Goal: Task Accomplishment & Management: Manage account settings

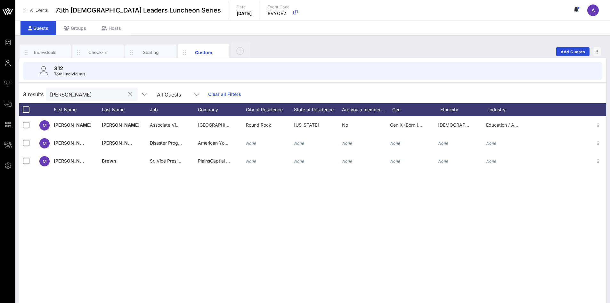
click at [123, 90] on div "[PERSON_NAME]" at bounding box center [92, 94] width 92 height 13
click at [128, 94] on button "clear icon" at bounding box center [130, 94] width 4 height 6
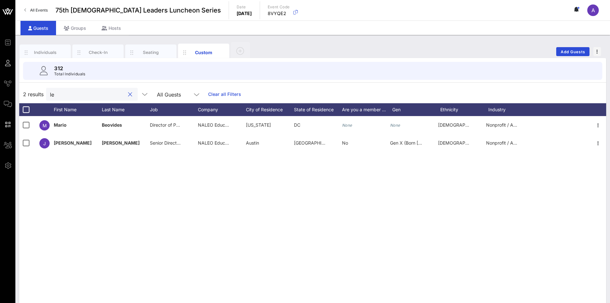
type input "l"
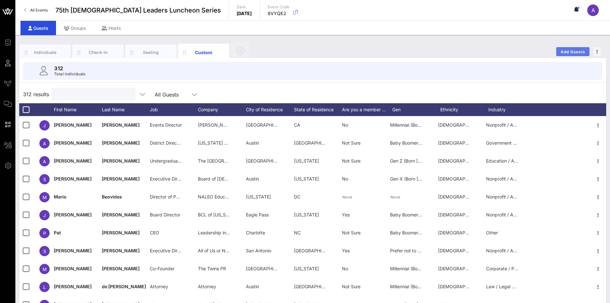
click at [574, 52] on span "Add Guests" at bounding box center [573, 51] width 25 height 5
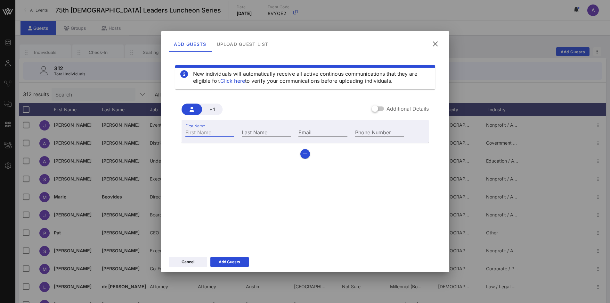
click at [216, 131] on input "First Name" at bounding box center [209, 132] width 49 height 8
type input "[PERSON_NAME]"
click at [305, 154] on icon "button" at bounding box center [305, 154] width 4 height 4
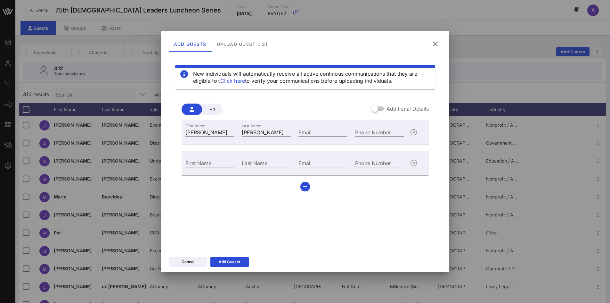
click at [207, 160] on div "First Name" at bounding box center [209, 163] width 49 height 8
type input "[PERSON_NAME]"
type input "C"
type input "[PERSON_NAME]"
click at [238, 262] on div "Add Guests" at bounding box center [229, 262] width 21 height 6
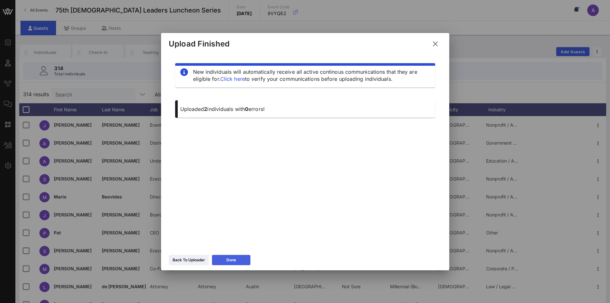
click at [243, 258] on button "Done" at bounding box center [231, 260] width 38 height 10
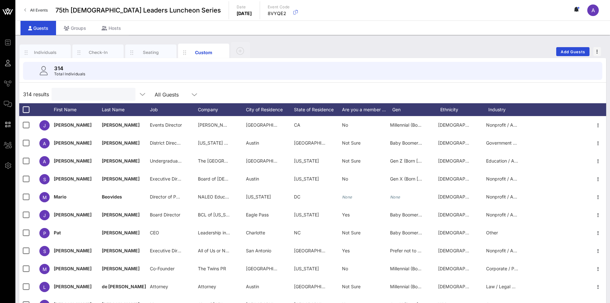
click at [111, 94] on input "text" at bounding box center [92, 94] width 75 height 8
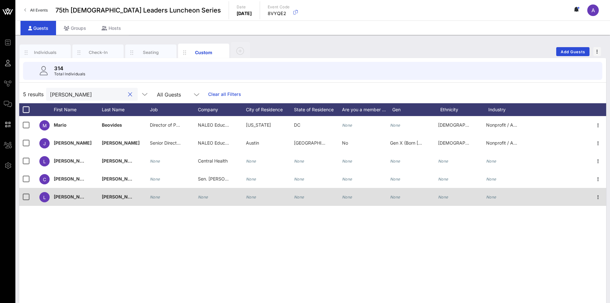
type input "[PERSON_NAME]"
click at [208, 196] on icon "None" at bounding box center [203, 196] width 10 height 5
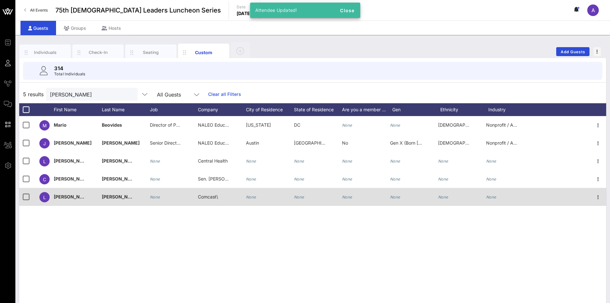
click at [216, 197] on span "Comcast\" at bounding box center [208, 196] width 20 height 5
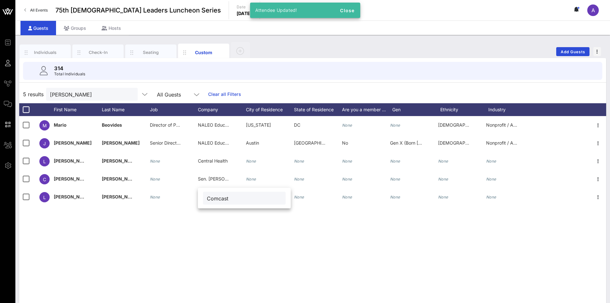
type input "Comcast"
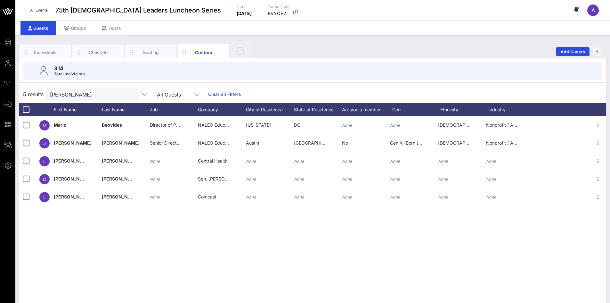
click at [128, 92] on button "clear icon" at bounding box center [130, 94] width 4 height 6
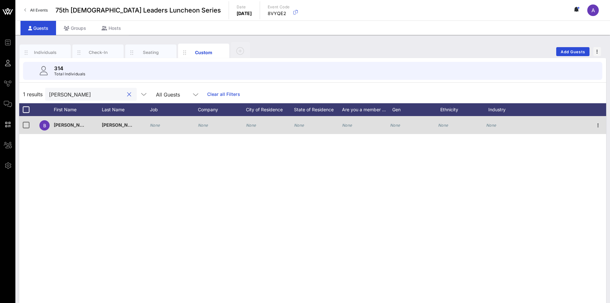
type input "[PERSON_NAME]"
click at [200, 123] on icon "None" at bounding box center [203, 125] width 10 height 5
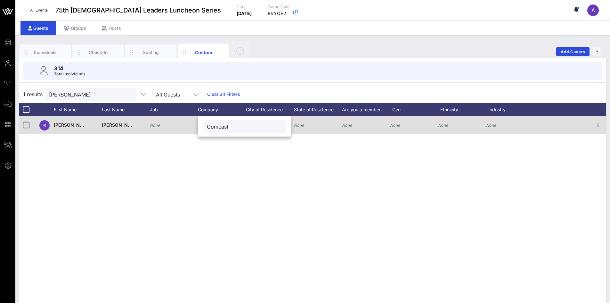
type input "Comcast"
